Goal: Task Accomplishment & Management: Complete application form

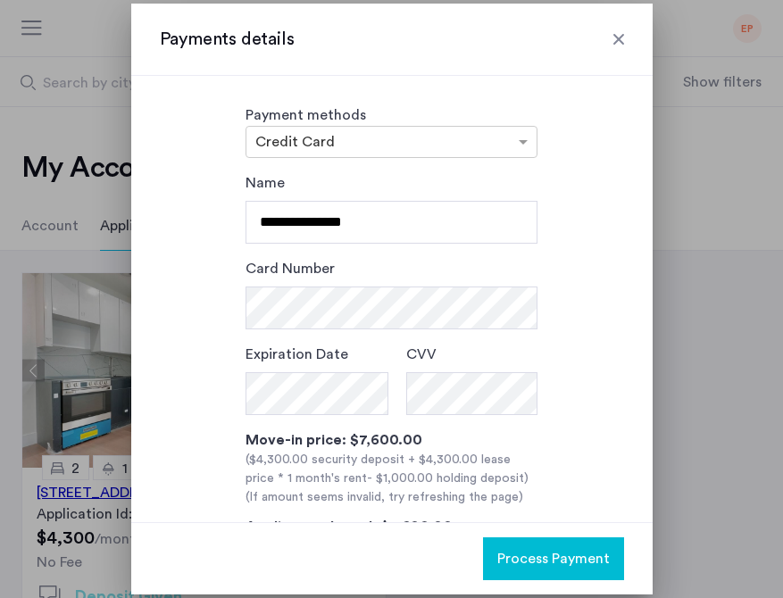
click at [612, 38] on div at bounding box center [619, 39] width 18 height 18
